Goal: Transaction & Acquisition: Book appointment/travel/reservation

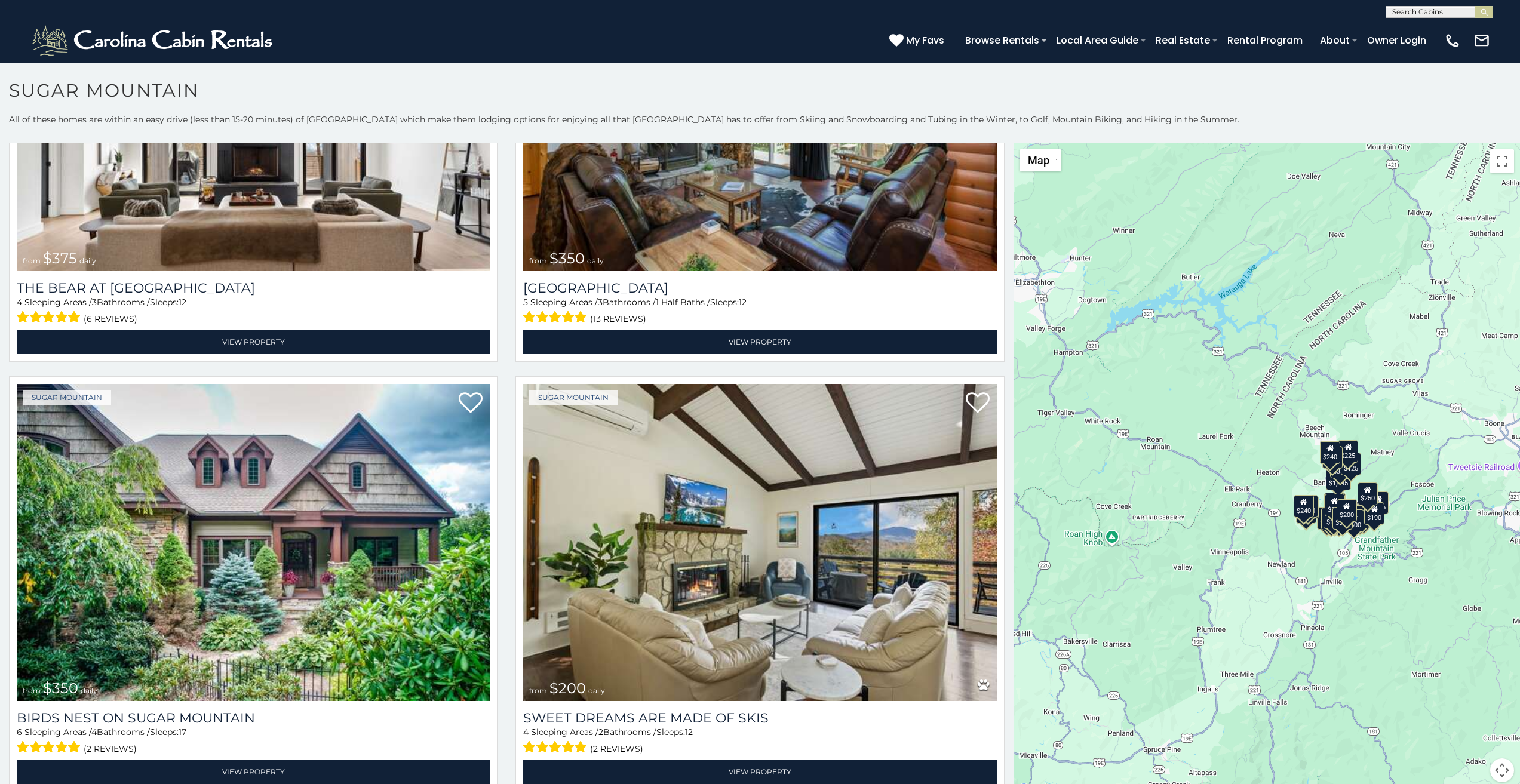
scroll to position [5, 0]
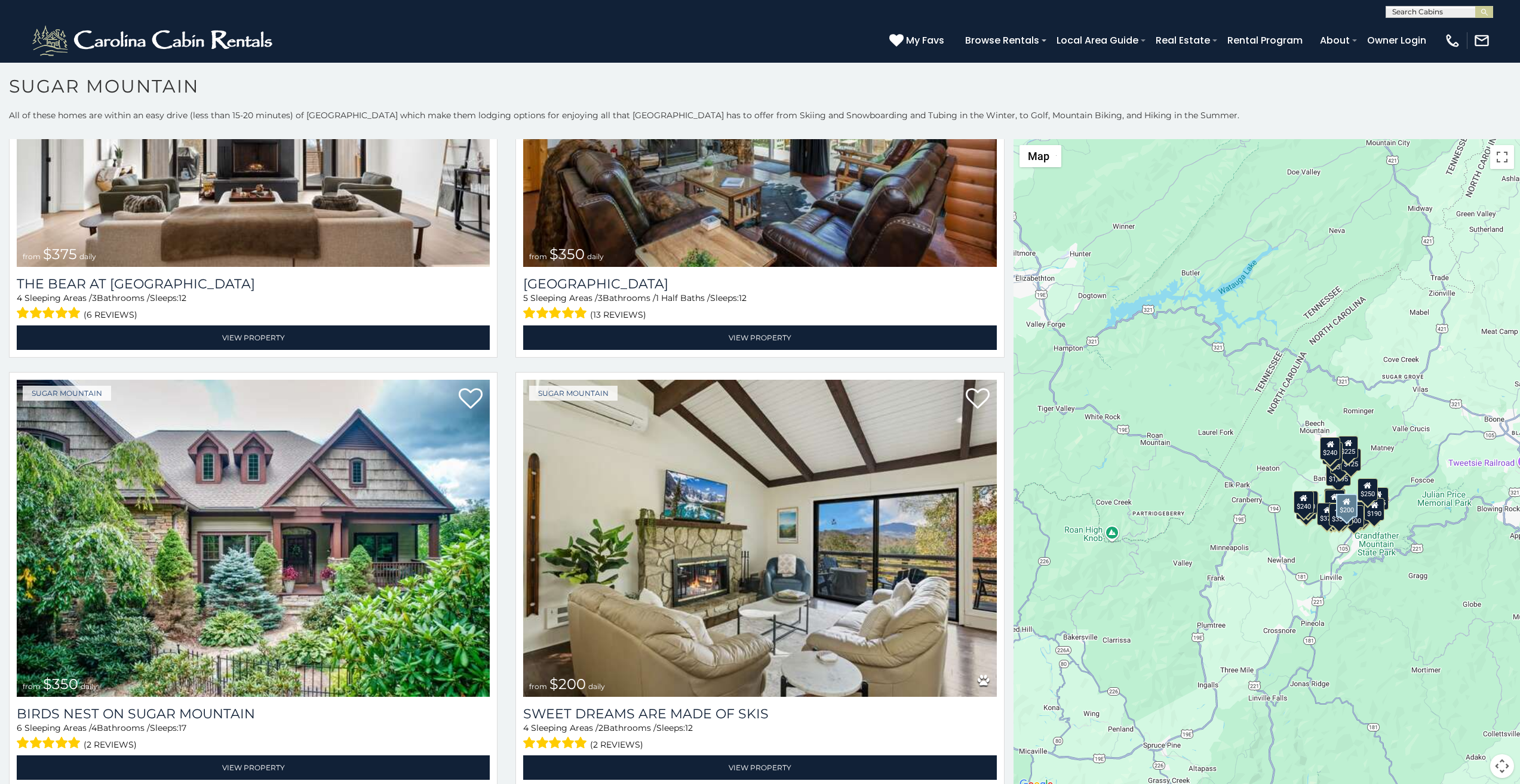
click at [565, 781] on div "Sugar Mountain from $200 daily Sweet Dreams Are Made Of Skis 4 Sleeping Areas /…" at bounding box center [760, 583] width 507 height 423
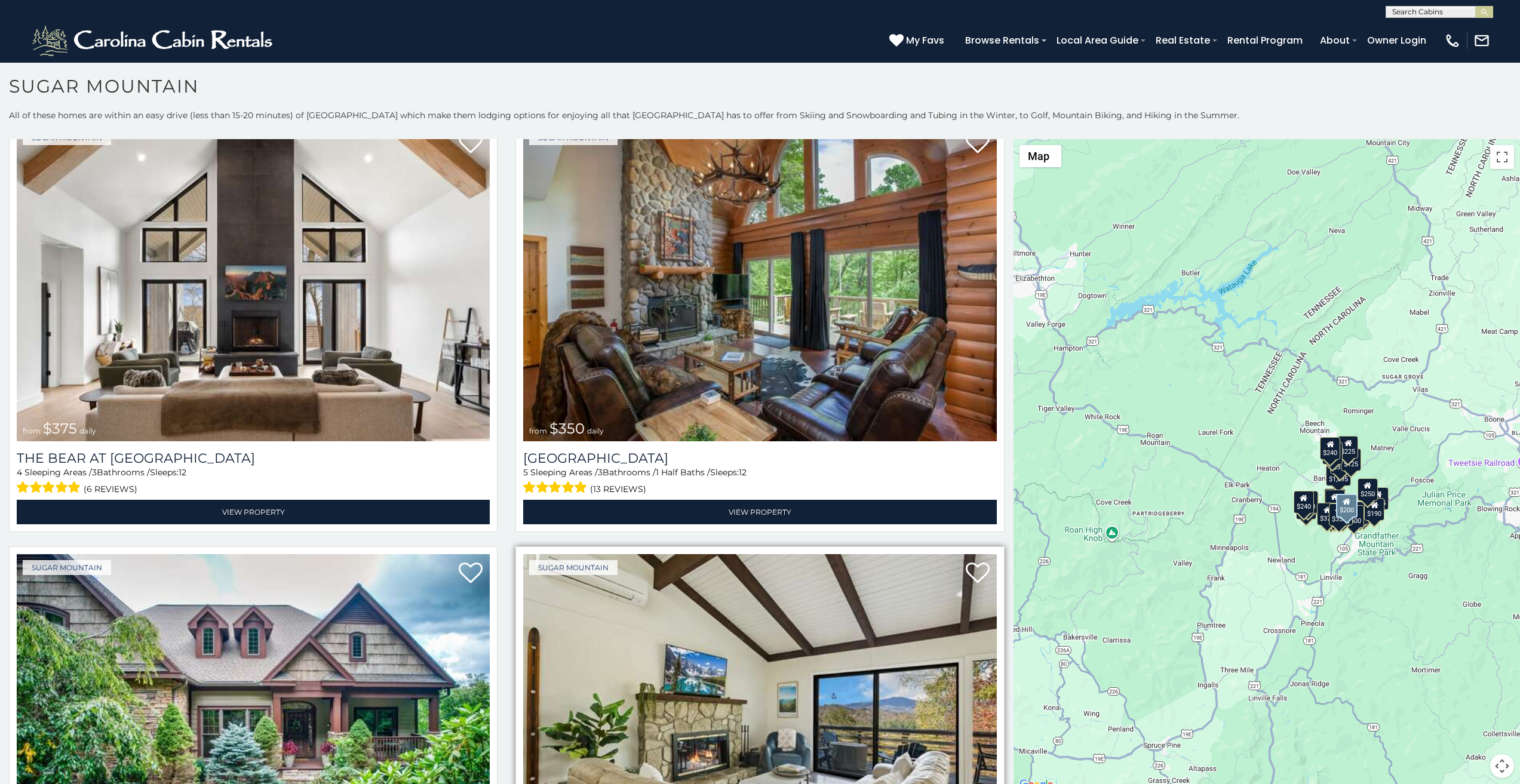
scroll to position [100, 0]
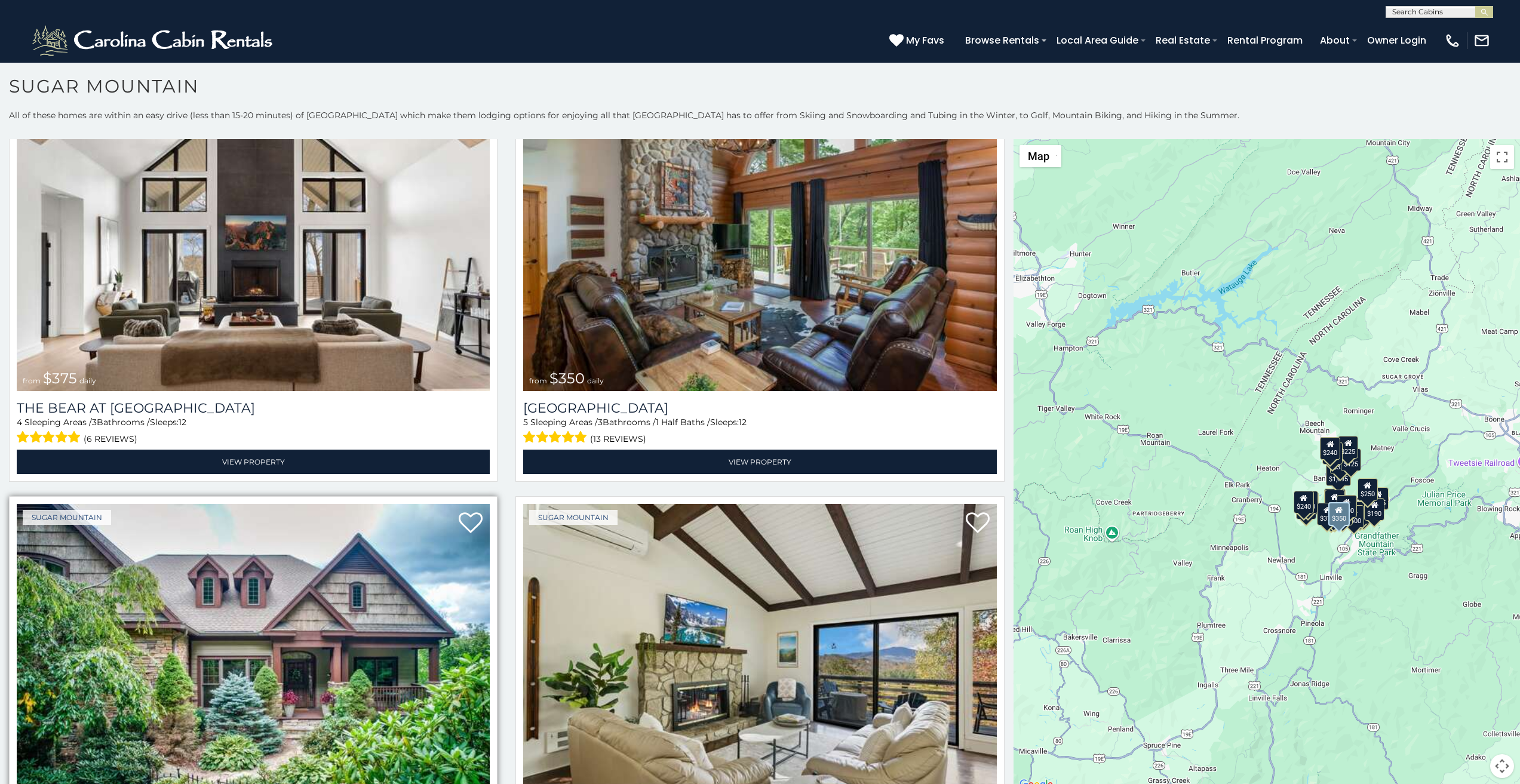
click at [44, 781] on img at bounding box center [253, 662] width 473 height 317
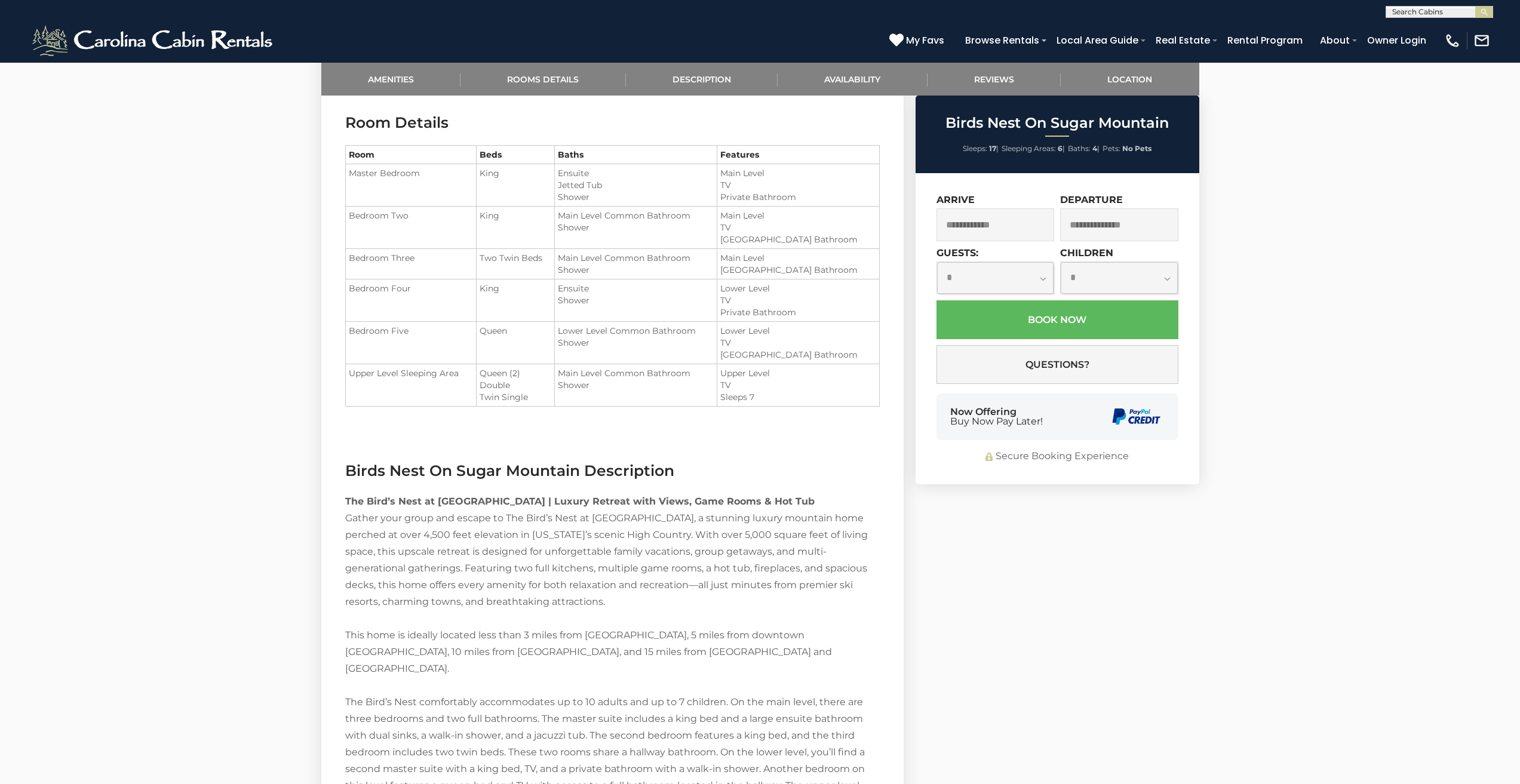
scroll to position [1099, 0]
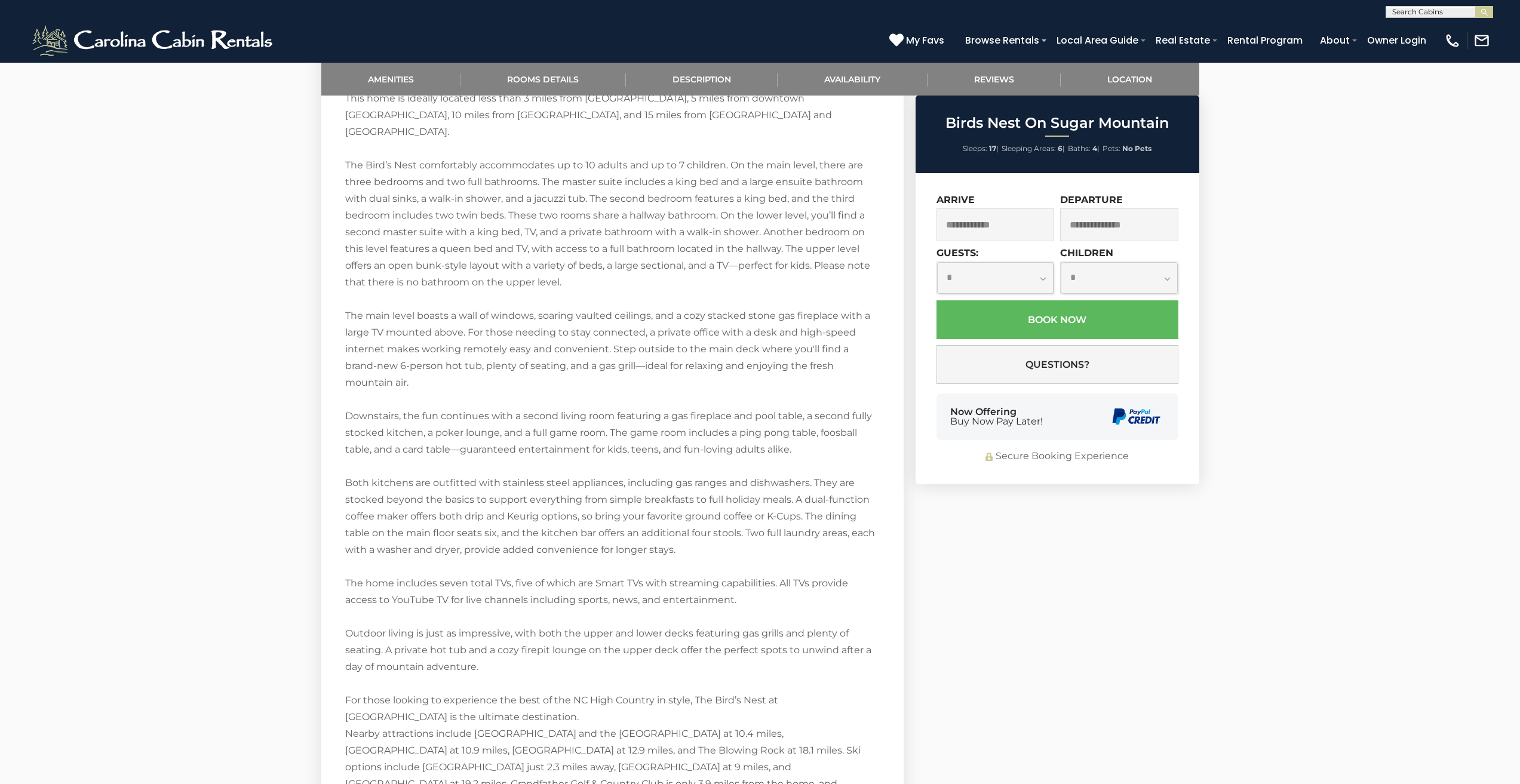
scroll to position [1657, 0]
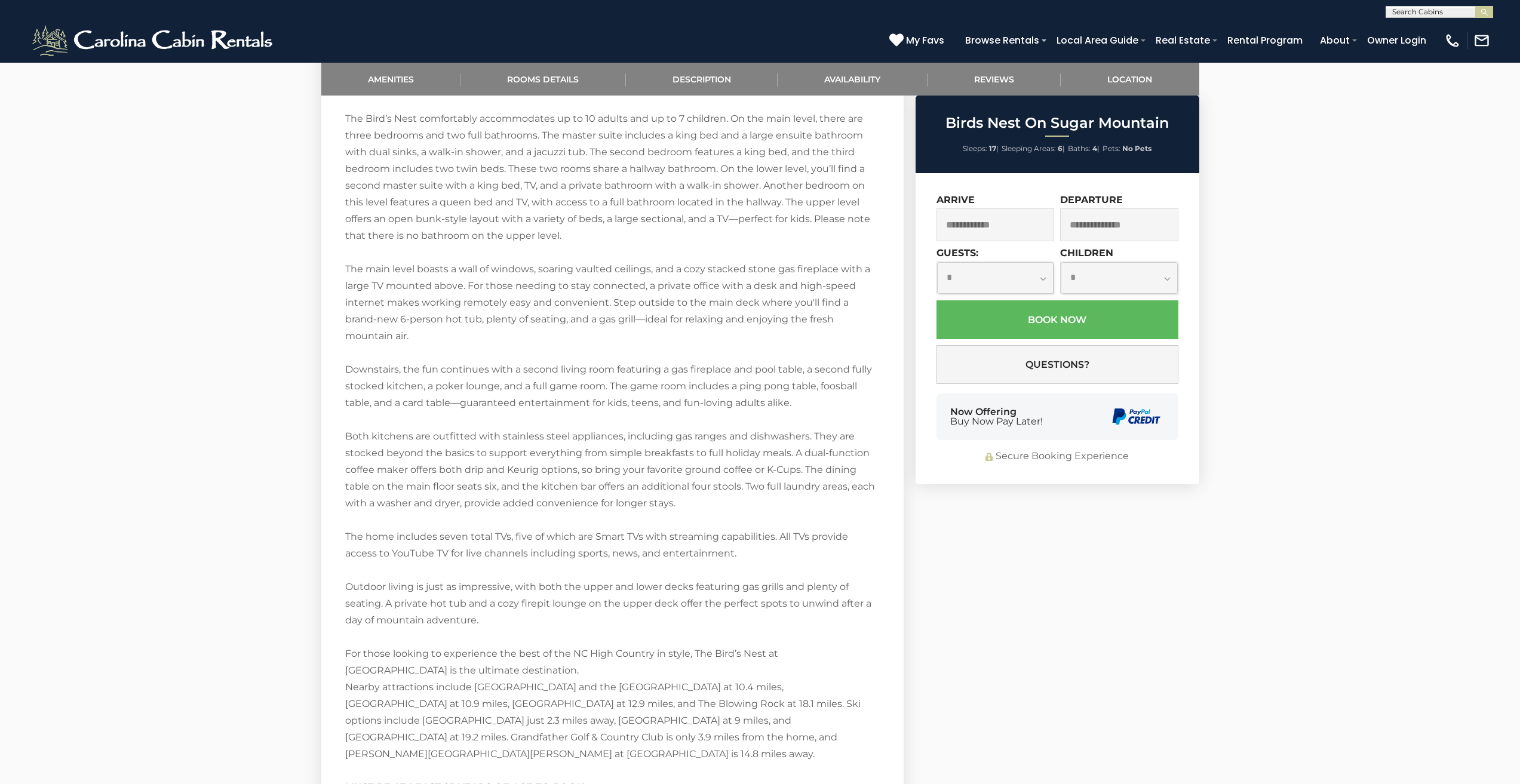
click at [1073, 624] on section "Amenities Rooms Details Description Availability Reviews Location Amenities Ame…" at bounding box center [760, 292] width 896 height 2661
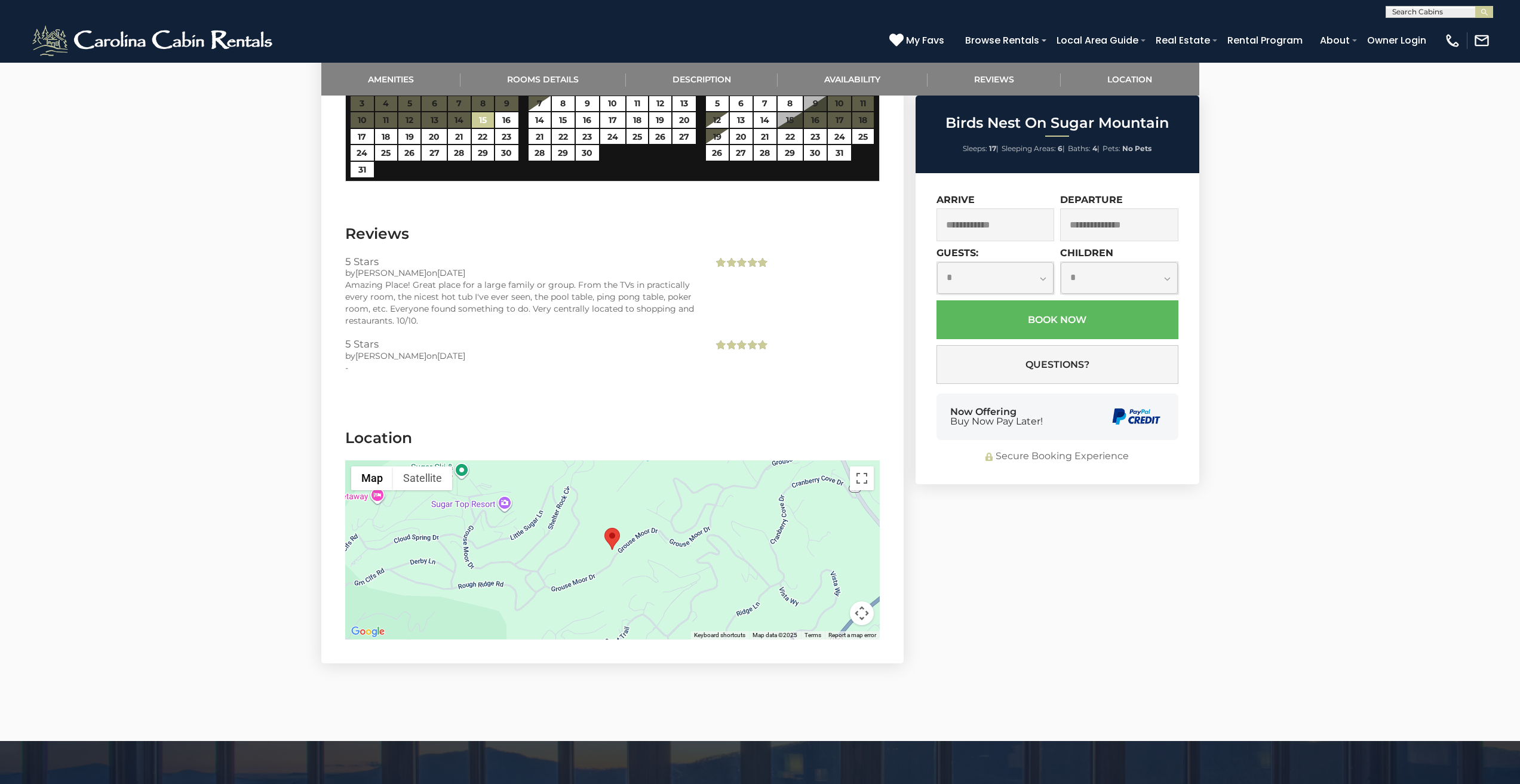
scroll to position [2627, 0]
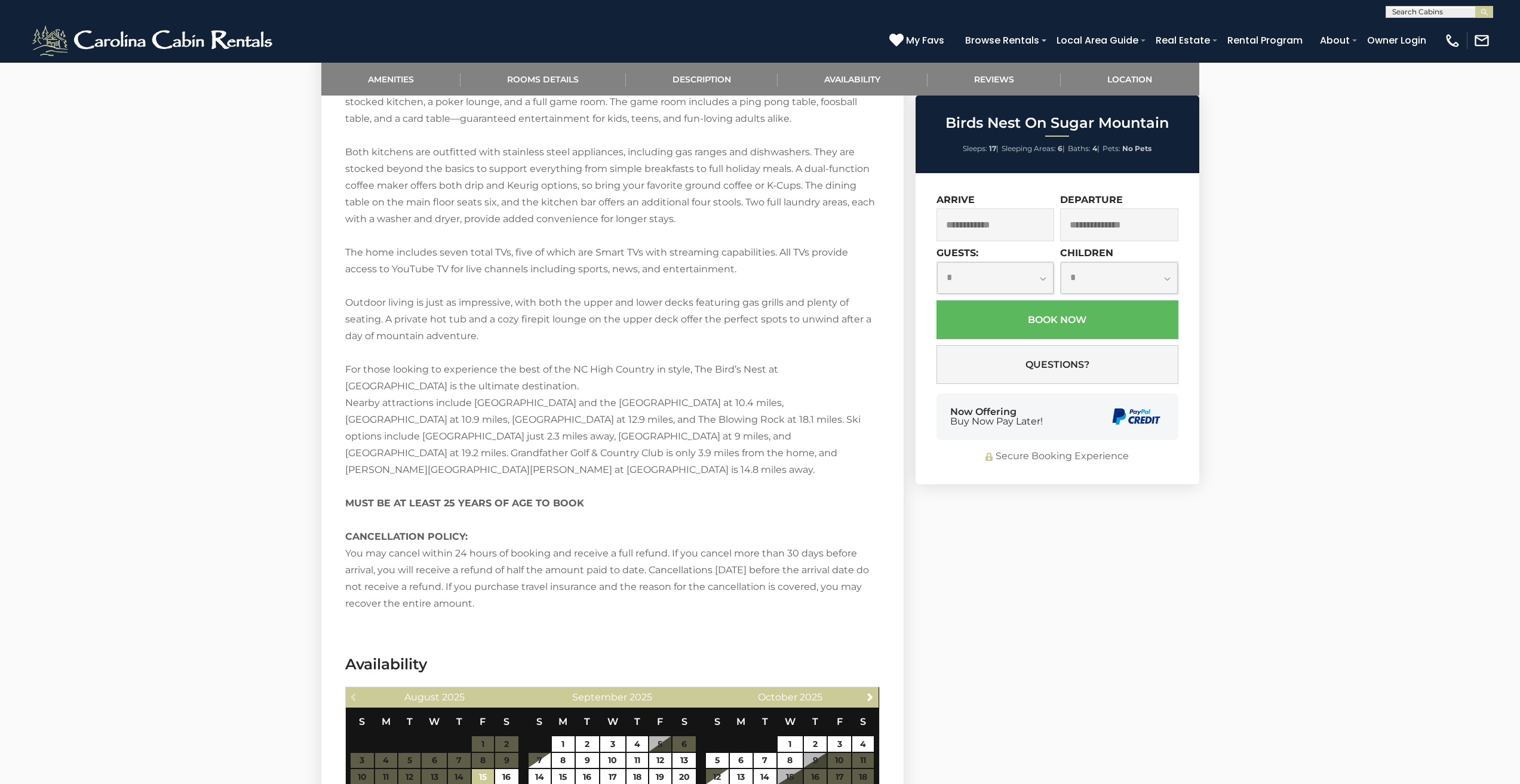
scroll to position [1140, 0]
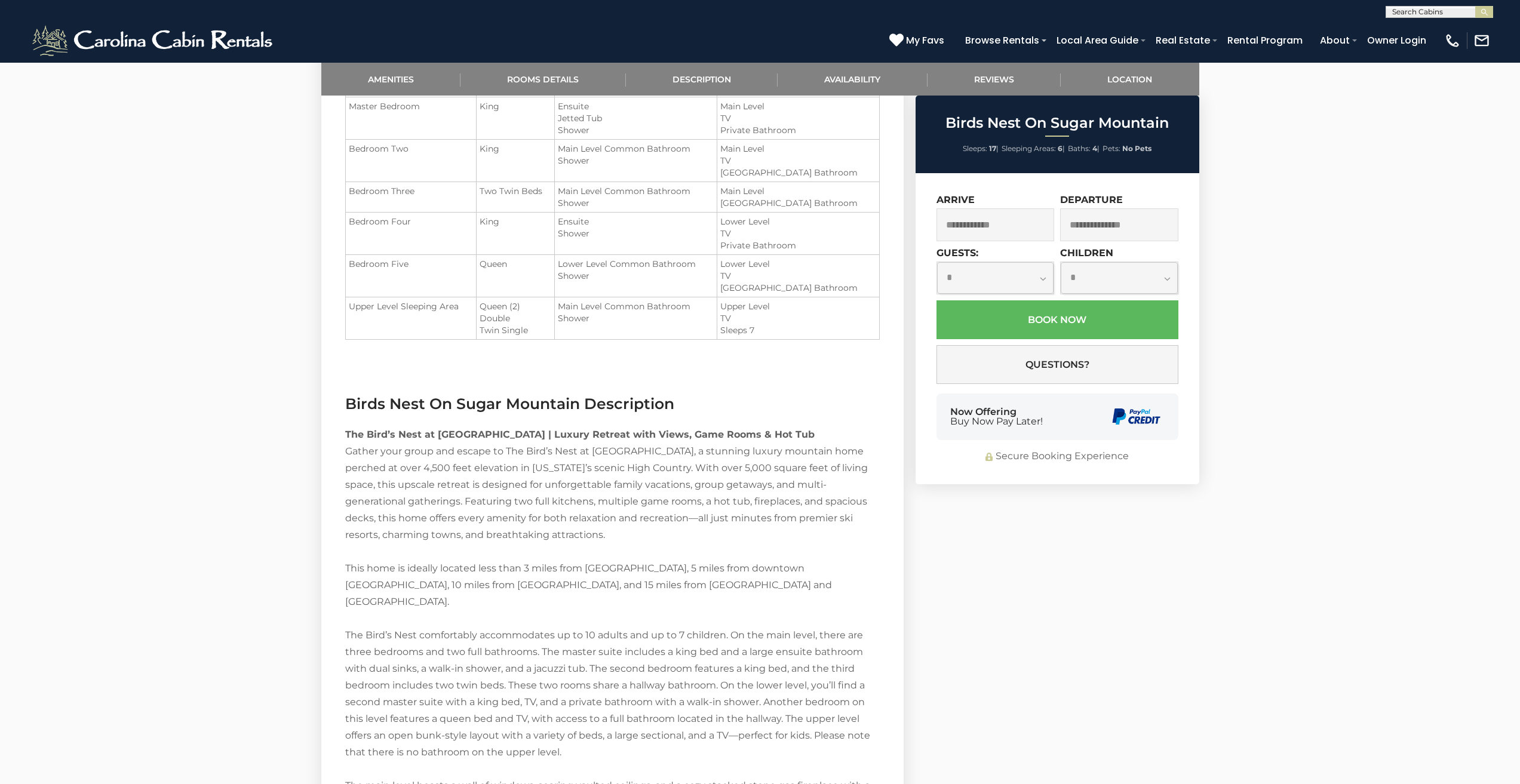
click at [949, 258] on label "Guests:" at bounding box center [957, 253] width 42 height 11
click at [949, 262] on select "**********" at bounding box center [996, 278] width 117 height 32
select select "*"
click at [1073, 258] on label "Children" at bounding box center [1086, 253] width 53 height 11
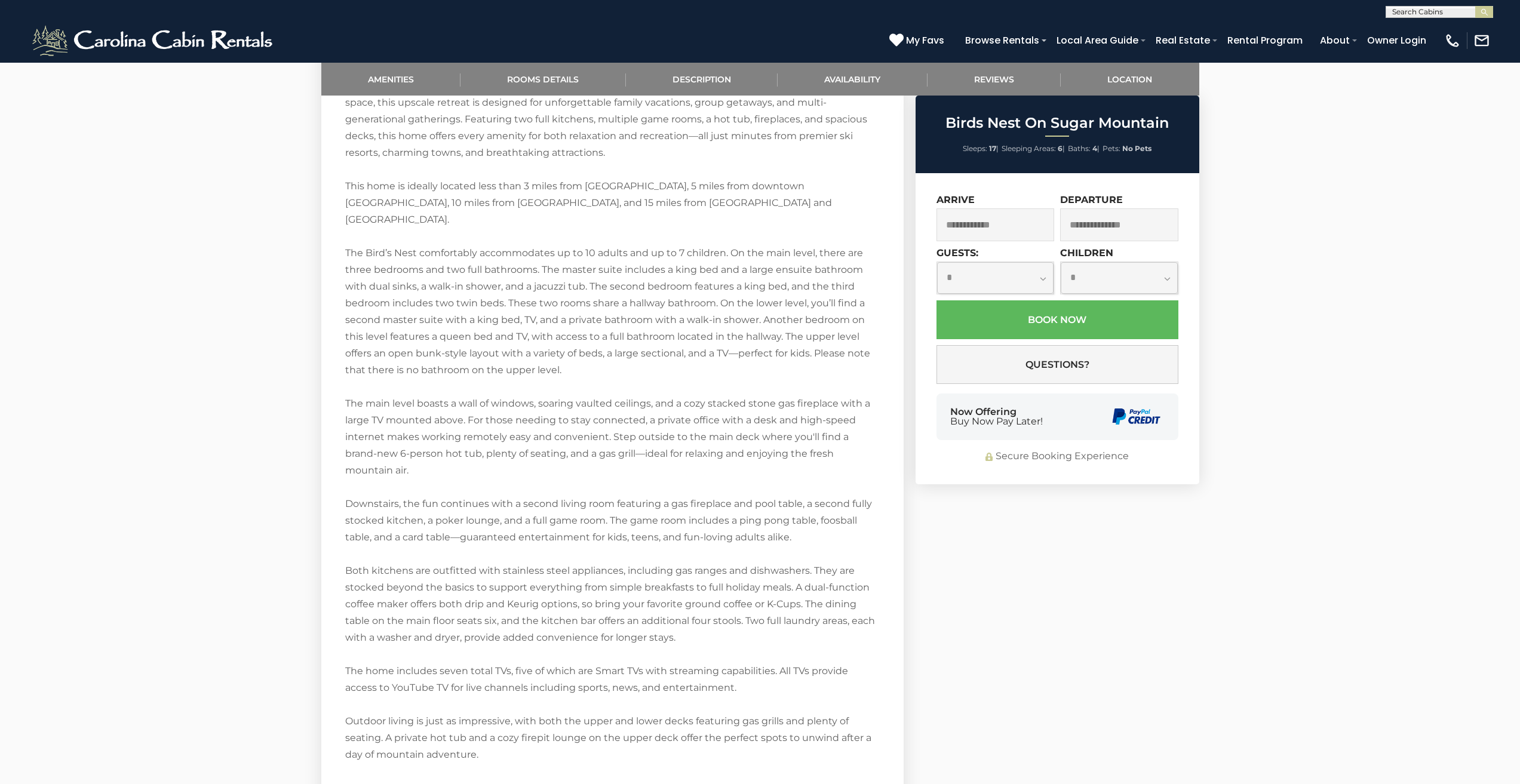
scroll to position [1547, 0]
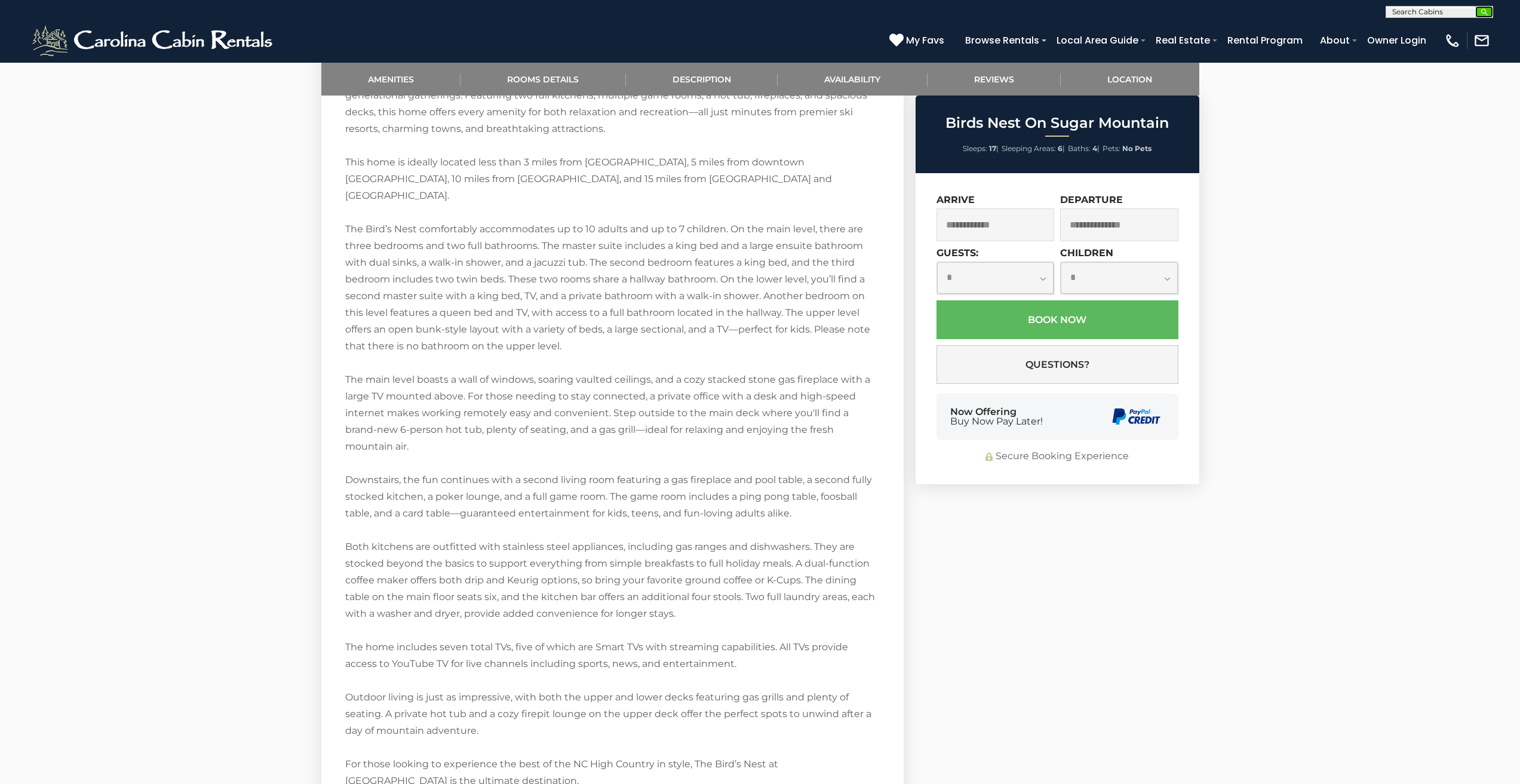
click at [1477, 13] on button "submit" at bounding box center [1484, 12] width 18 height 12
